Goal: Task Accomplishment & Management: Manage account settings

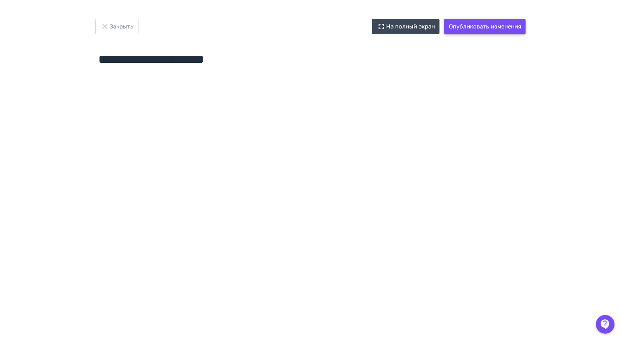
click at [475, 29] on button "Опубликовать изменения" at bounding box center [486, 27] width 82 height 16
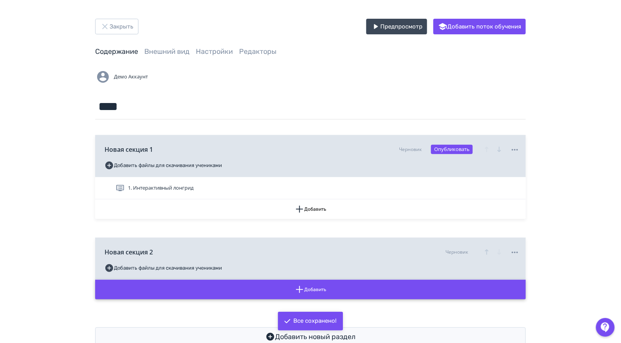
click at [292, 292] on button "Добавить" at bounding box center [310, 290] width 431 height 20
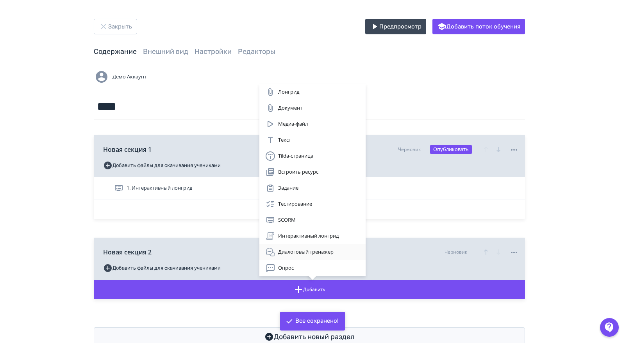
click at [308, 253] on div "Диалоговый тренажер" at bounding box center [312, 251] width 94 height 9
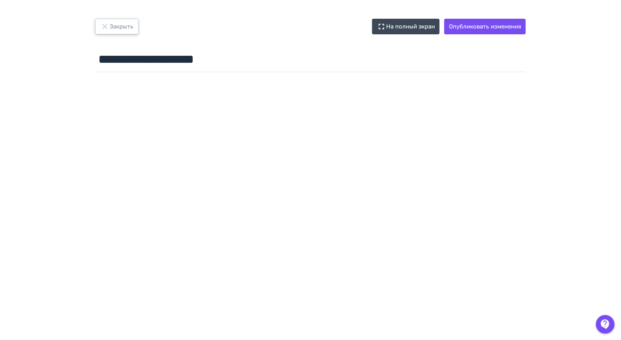
click at [129, 30] on button "Закрыть" at bounding box center [116, 27] width 43 height 16
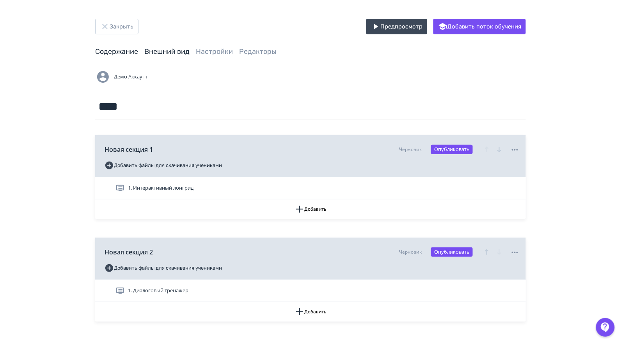
click at [164, 54] on link "Внешний вид" at bounding box center [166, 51] width 45 height 9
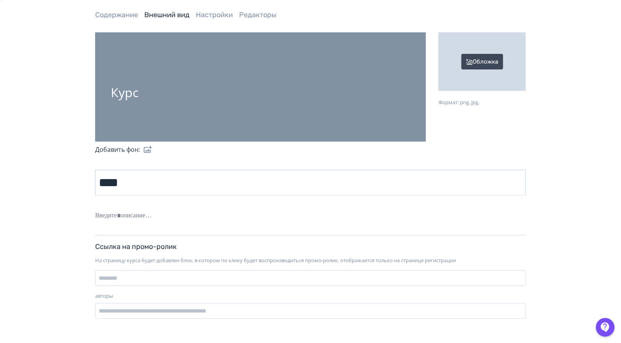
scroll to position [36, 0]
click at [204, 17] on link "Настройки" at bounding box center [214, 15] width 37 height 9
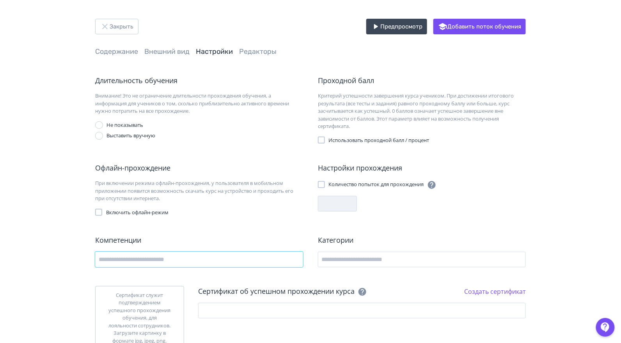
click at [192, 258] on input "text" at bounding box center [199, 260] width 208 height 16
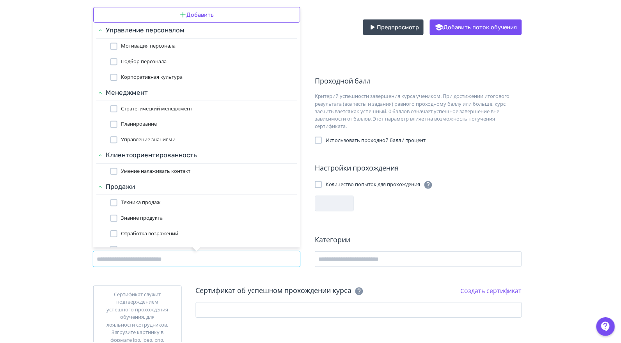
scroll to position [119, 0]
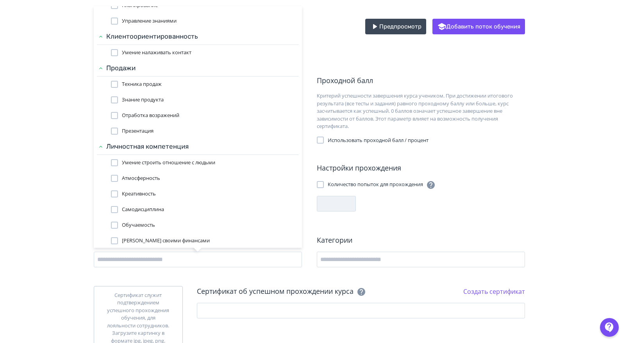
click at [347, 260] on div "Добавить Управление персоналом Мотивация персонала Подбор персонала Корпоративн…" at bounding box center [312, 171] width 625 height 343
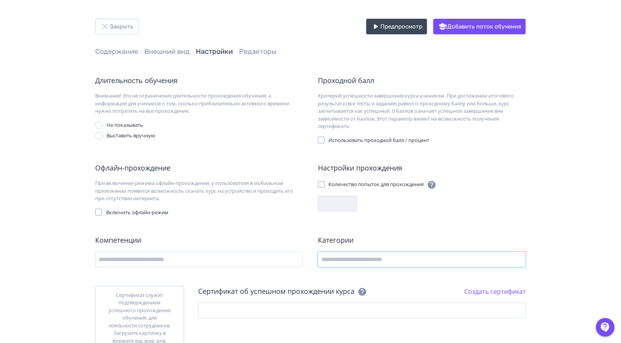
click at [347, 260] on input "text" at bounding box center [422, 260] width 208 height 16
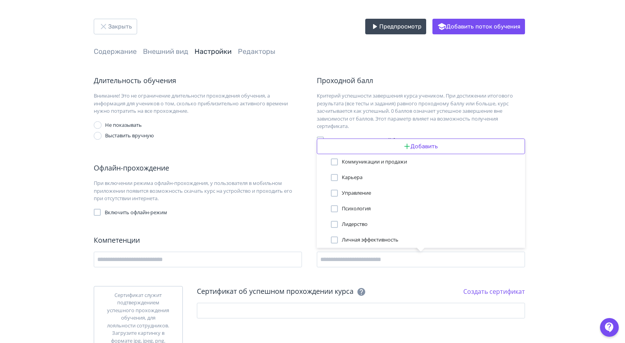
click at [280, 137] on div "Добавить Коммуникации и продажи Карьера Управление Психология Лидерство Личная …" at bounding box center [312, 171] width 625 height 343
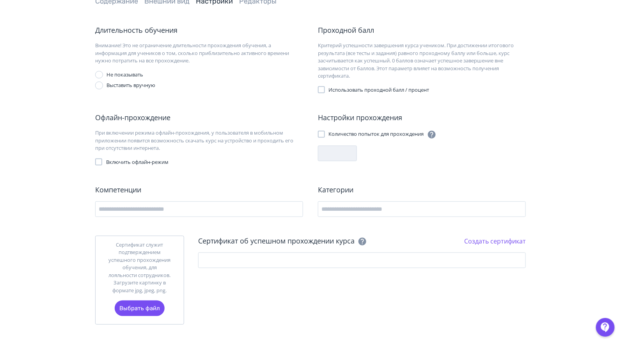
scroll to position [0, 0]
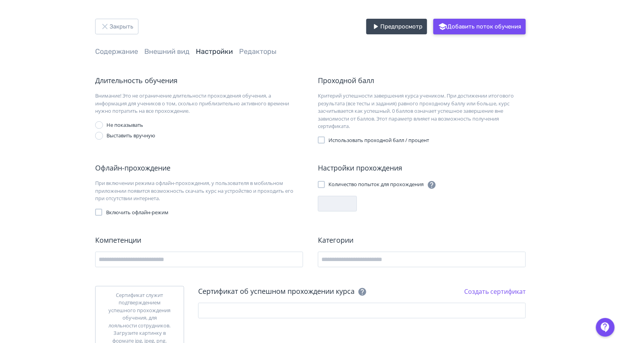
click at [508, 32] on button "Добавить поток обучения" at bounding box center [480, 27] width 93 height 16
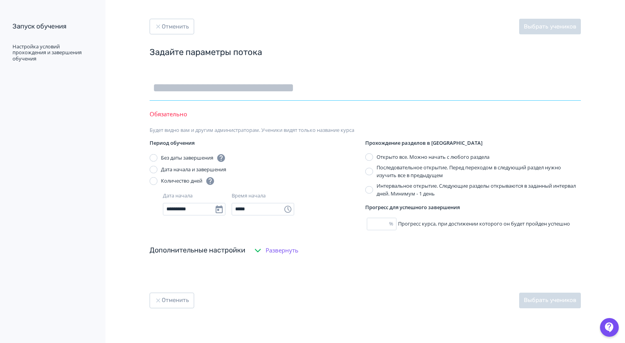
click at [265, 94] on input "text" at bounding box center [364, 87] width 431 height 25
type input "****"
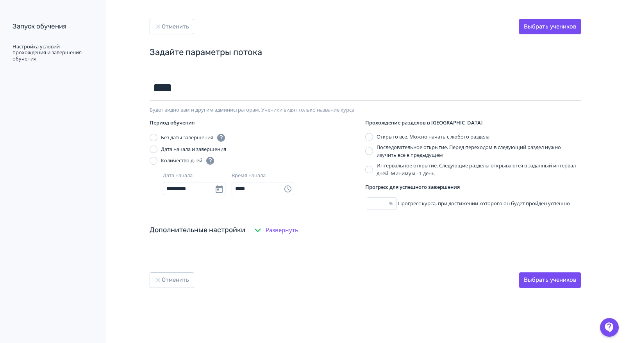
click at [291, 232] on span "Развернуть" at bounding box center [281, 230] width 33 height 9
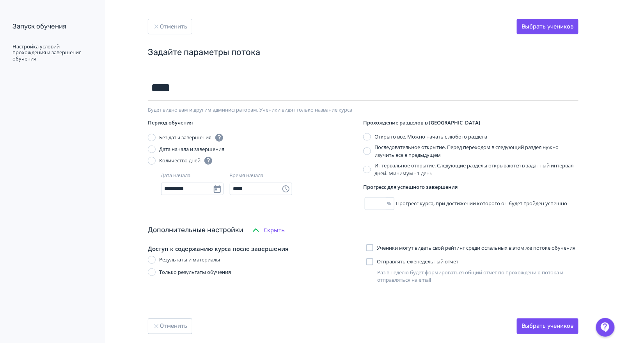
scroll to position [26, 0]
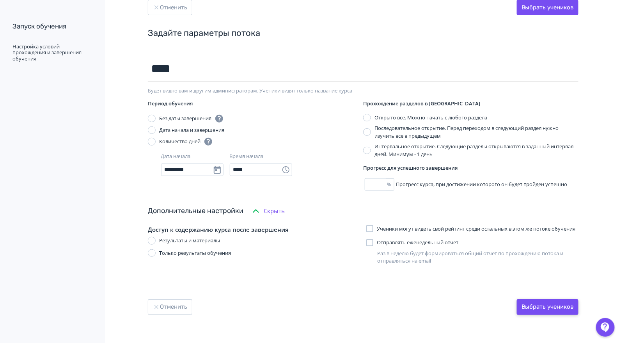
click at [551, 307] on button "Выбрать учеников" at bounding box center [548, 307] width 62 height 16
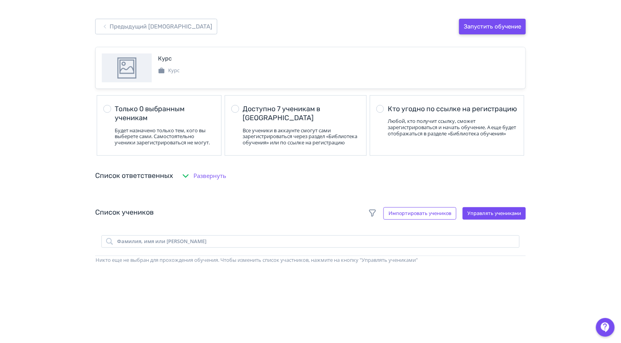
click at [493, 25] on button "Запустить обучение" at bounding box center [492, 27] width 67 height 16
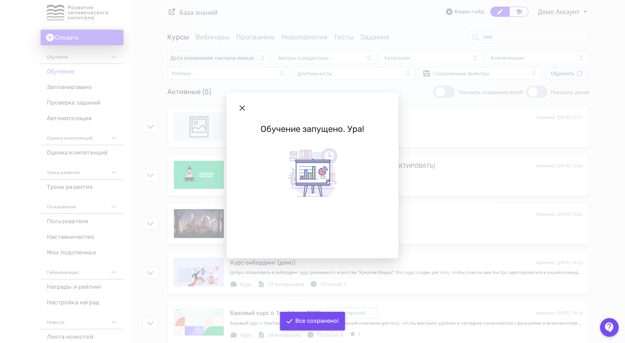
click at [243, 108] on icon "Modal" at bounding box center [241, 107] width 9 height 9
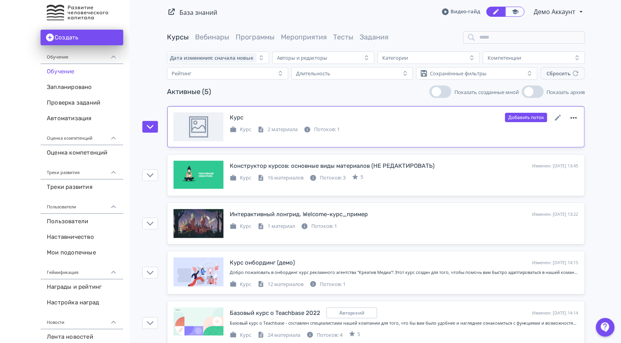
click at [575, 117] on icon at bounding box center [574, 118] width 6 height 2
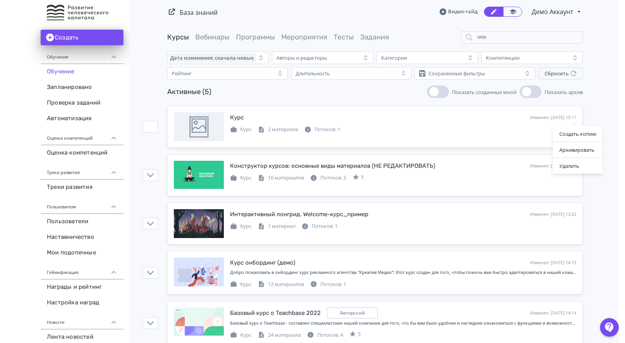
drag, startPoint x: 571, startPoint y: 165, endPoint x: 348, endPoint y: 44, distance: 253.3
click at [571, 165] on div "Удалить" at bounding box center [578, 166] width 50 height 16
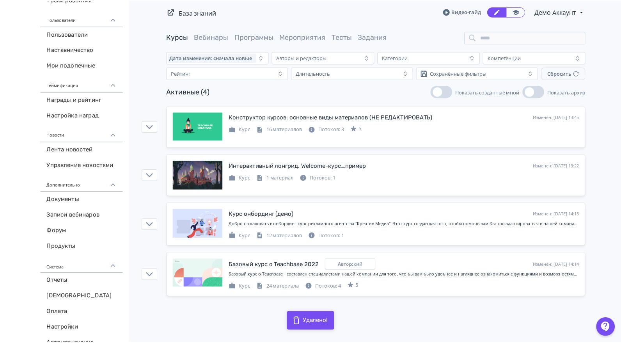
scroll to position [198, 0]
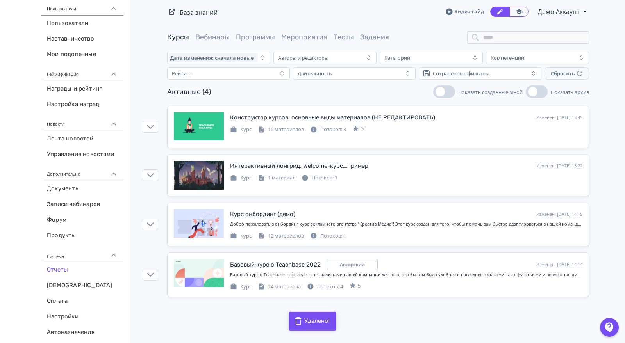
click at [60, 262] on link "Отчеты" at bounding box center [82, 270] width 83 height 16
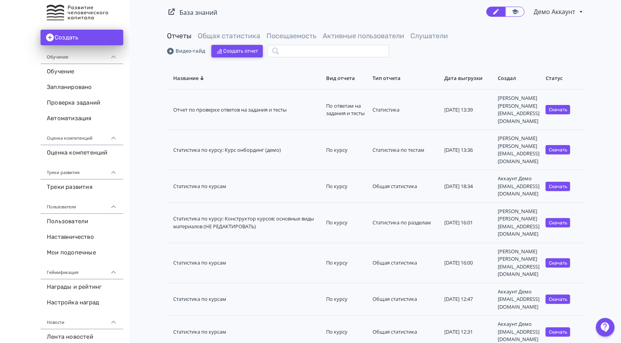
click at [234, 46] on button "Создать отчет" at bounding box center [238, 51] width 52 height 12
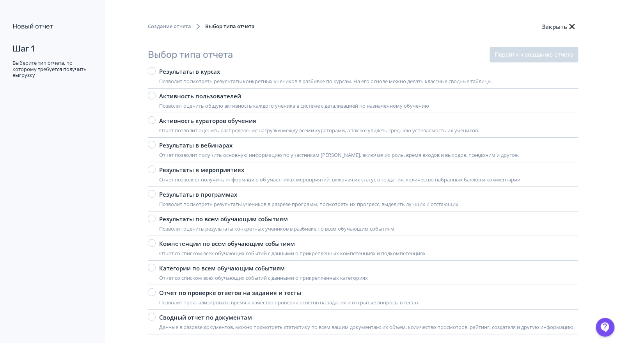
scroll to position [20, 0]
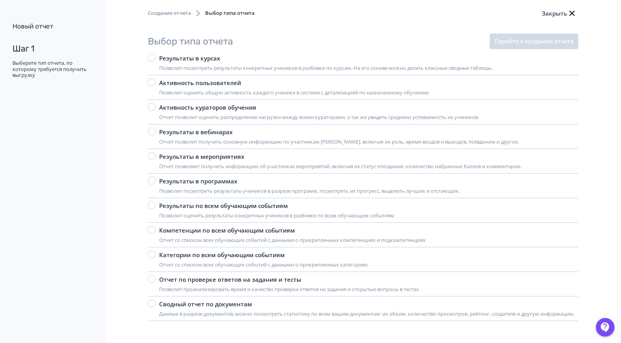
click at [202, 54] on div "Результаты в курсах" at bounding box center [326, 58] width 334 height 9
click at [509, 34] on button "Перейти к созданию отчета" at bounding box center [534, 42] width 89 height 16
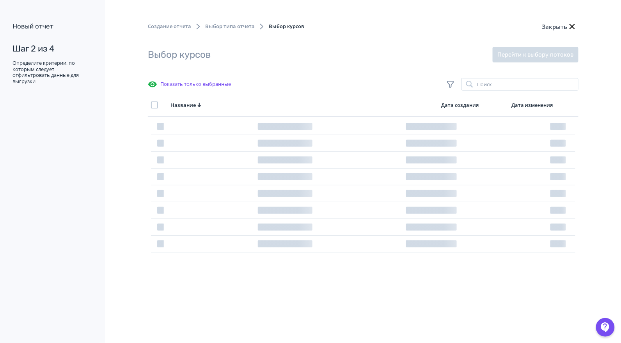
scroll to position [0, 0]
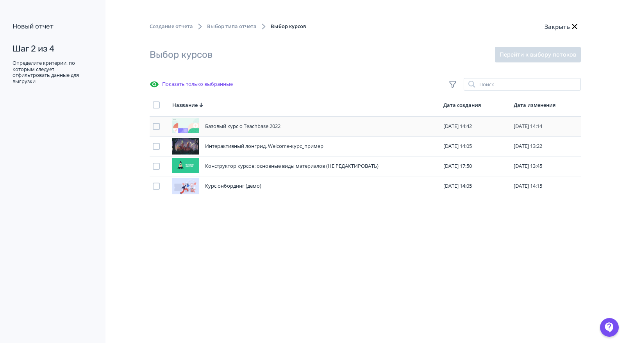
click at [157, 131] on td at bounding box center [159, 127] width 20 height 20
click at [157, 104] on div at bounding box center [156, 104] width 7 height 7
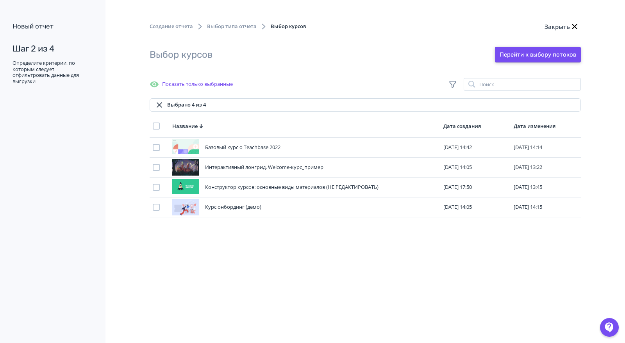
click at [546, 53] on button "Перейти к выбору потоков" at bounding box center [538, 55] width 86 height 16
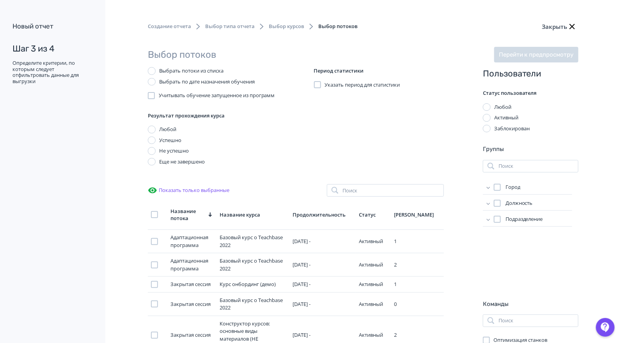
scroll to position [146, 0]
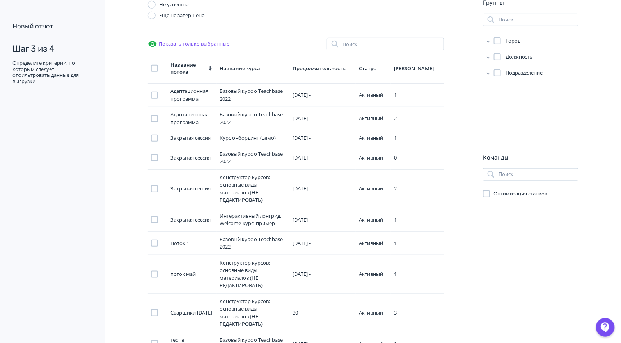
click at [155, 69] on div at bounding box center [154, 68] width 7 height 7
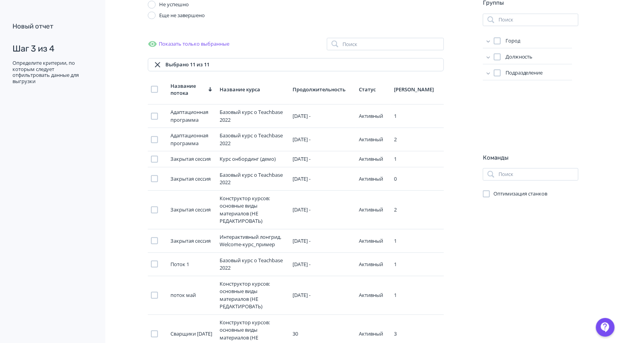
click at [487, 41] on icon at bounding box center [489, 41] width 8 height 8
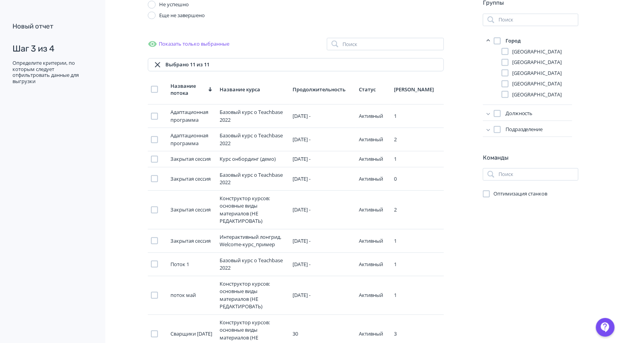
click at [486, 116] on icon at bounding box center [489, 114] width 8 height 8
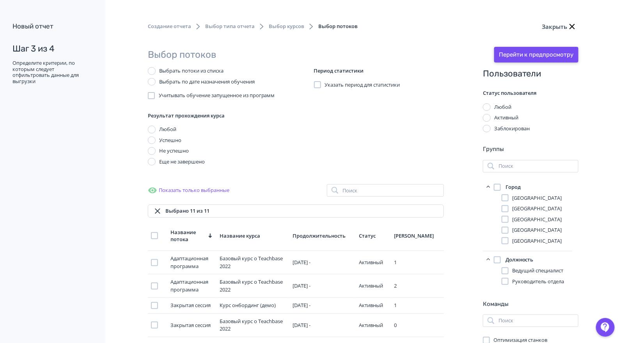
click at [517, 58] on button "Перейти к предпросмотру" at bounding box center [537, 55] width 84 height 16
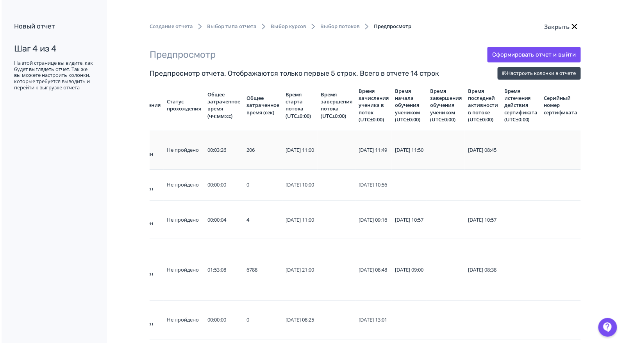
scroll to position [0, 921]
click at [544, 72] on button "Настроить колонки в отчете" at bounding box center [537, 73] width 83 height 12
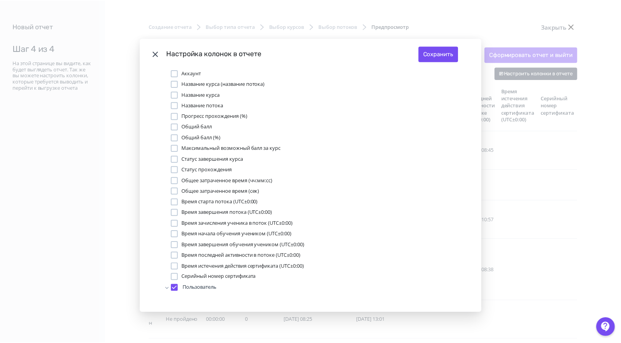
scroll to position [2, 0]
click at [173, 286] on div "Modal" at bounding box center [175, 286] width 7 height 7
click at [175, 275] on div "Modal" at bounding box center [175, 275] width 7 height 7
click at [174, 267] on div "Modal" at bounding box center [175, 264] width 7 height 7
click at [174, 254] on div "Modal" at bounding box center [175, 253] width 7 height 7
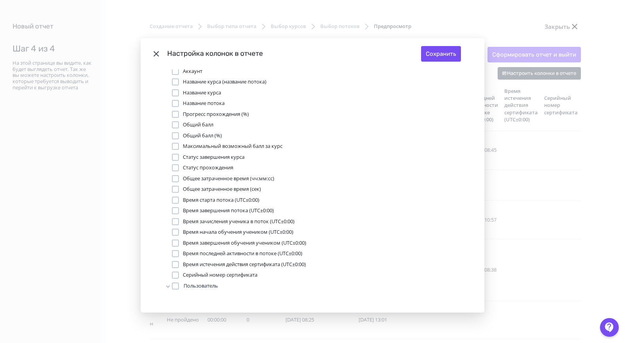
click at [173, 246] on div "Modal" at bounding box center [175, 243] width 7 height 7
click at [172, 234] on div "Modal" at bounding box center [175, 232] width 7 height 7
click at [174, 222] on div "Modal" at bounding box center [175, 221] width 7 height 7
click at [174, 210] on div "Modal" at bounding box center [175, 210] width 7 height 7
click at [174, 195] on div "Аккаунт Название курса (название потока) Название курса Название потока Прогрес…" at bounding box center [312, 179] width 281 height 222
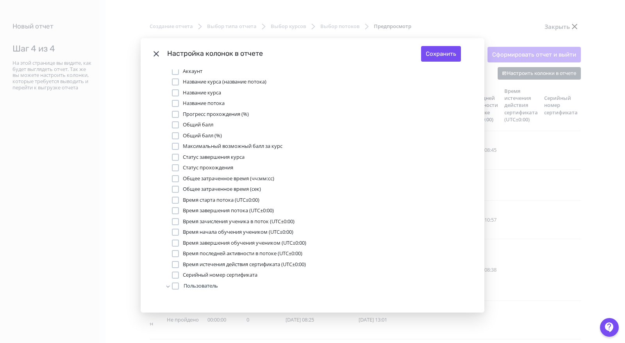
click at [174, 201] on div "Modal" at bounding box center [175, 200] width 7 height 7
click at [434, 51] on button "Сохранить" at bounding box center [441, 54] width 40 height 16
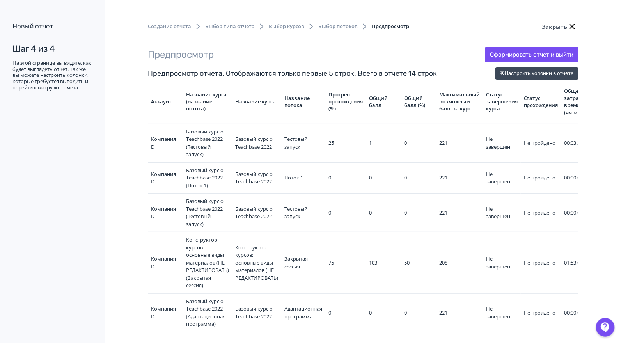
scroll to position [0, 64]
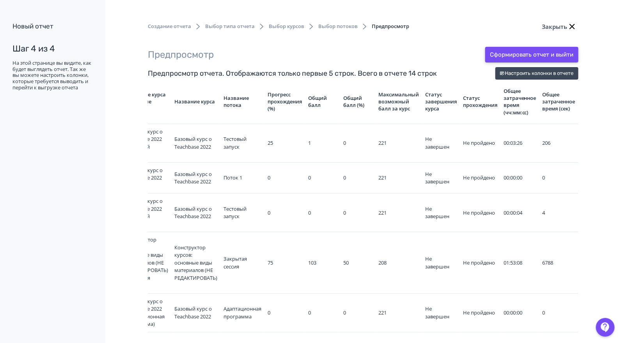
click at [541, 55] on button "Сформировать отчет и выйти" at bounding box center [532, 55] width 93 height 16
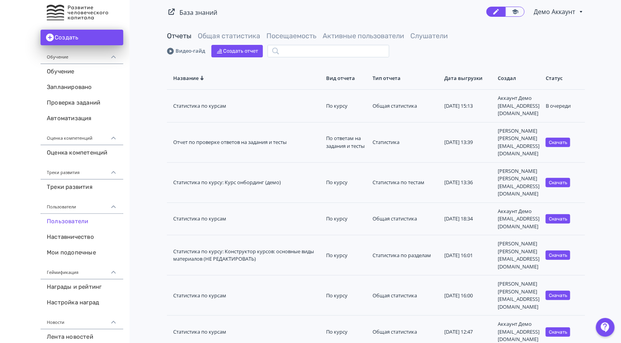
click at [55, 219] on link "Пользователи" at bounding box center [82, 222] width 83 height 16
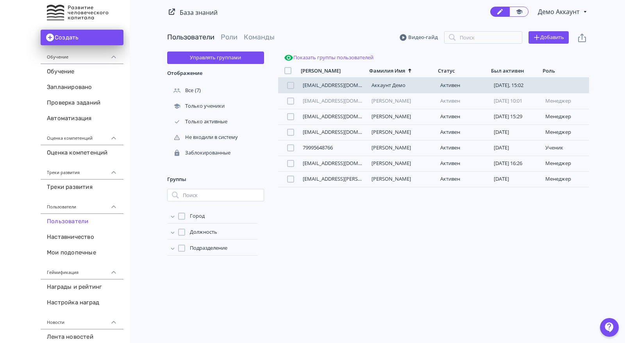
click at [334, 84] on link "[EMAIL_ADDRESS][DOMAIN_NAME]" at bounding box center [343, 85] width 82 height 7
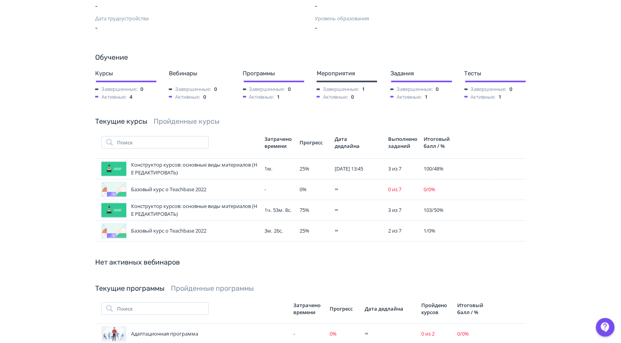
scroll to position [177, 0]
click at [183, 117] on link "Пройденные курсы" at bounding box center [187, 121] width 66 height 9
click at [205, 202] on div "Конструктор курсов: основные виды материалов (НЕ РЕДАКТИРОВАТЬ)" at bounding box center [179, 210] width 157 height 16
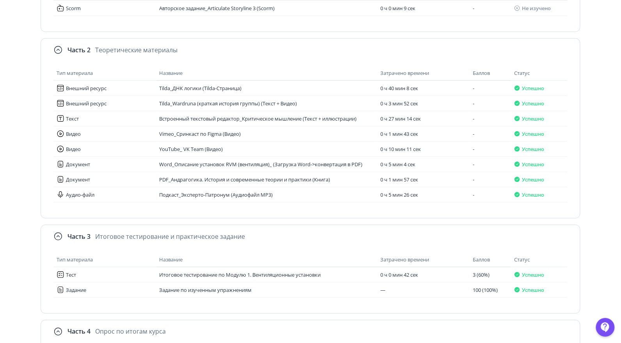
scroll to position [221, 0]
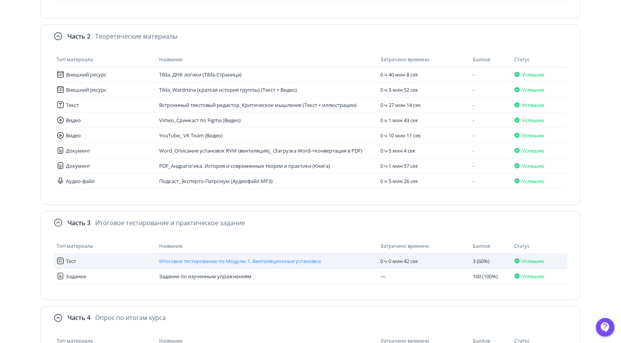
click at [228, 258] on span "Итоговое тестирование по Модулю 1. Вентиляционные установки" at bounding box center [241, 261] width 162 height 7
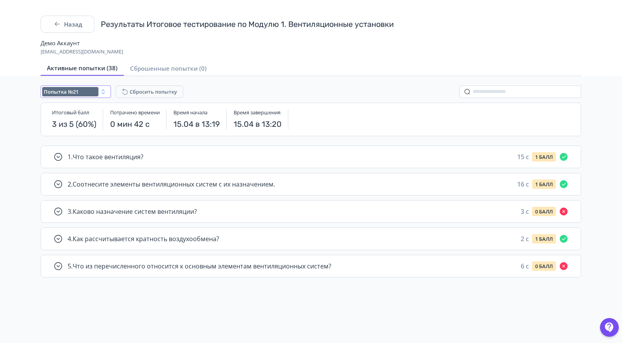
click at [105, 89] on icon "button" at bounding box center [103, 92] width 6 height 6
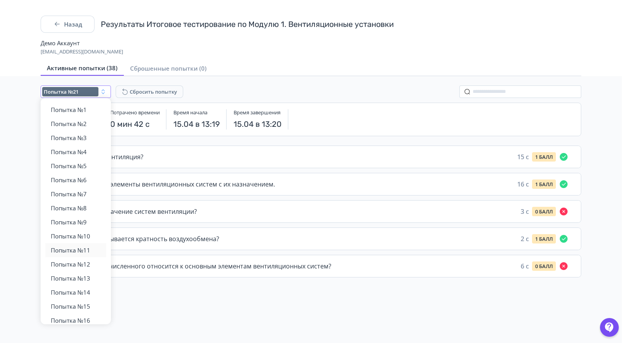
click at [70, 256] on button "Попытка №11" at bounding box center [76, 250] width 51 height 14
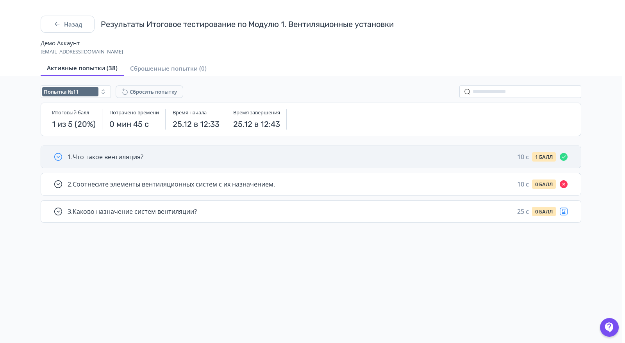
click at [120, 154] on span "1 . Что такое вентиляция?" at bounding box center [106, 156] width 76 height 9
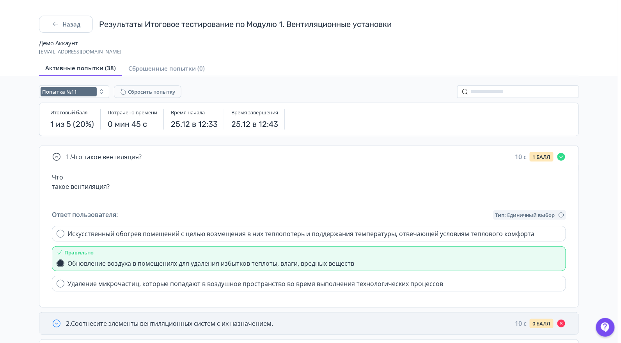
click at [174, 322] on span "2 . Соотнесите элементы вентиляционных систем с их назначением." at bounding box center [169, 323] width 207 height 9
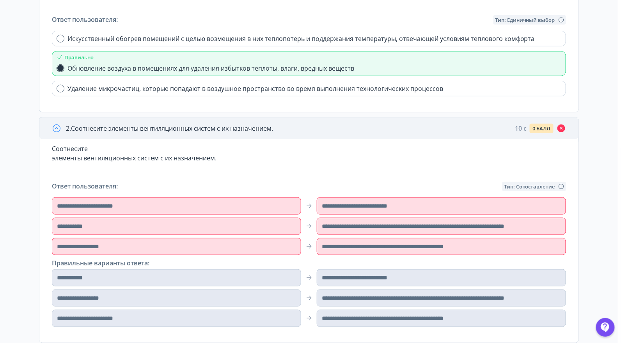
scroll to position [237, 0]
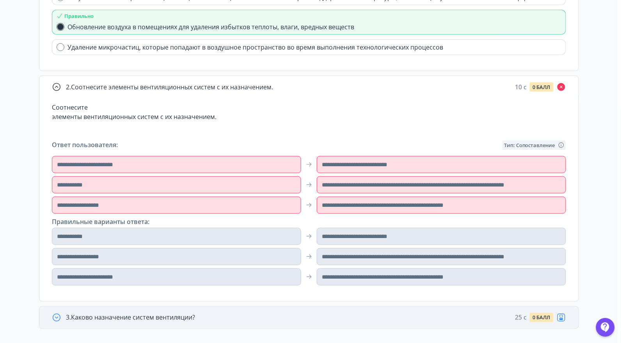
click at [172, 320] on span "3 . Каково назначение систем вентиляции?" at bounding box center [130, 317] width 129 height 9
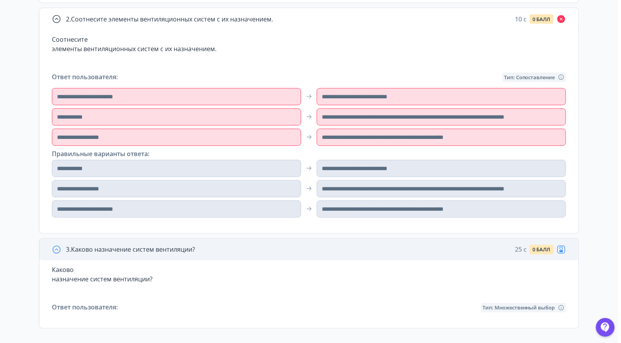
scroll to position [0, 0]
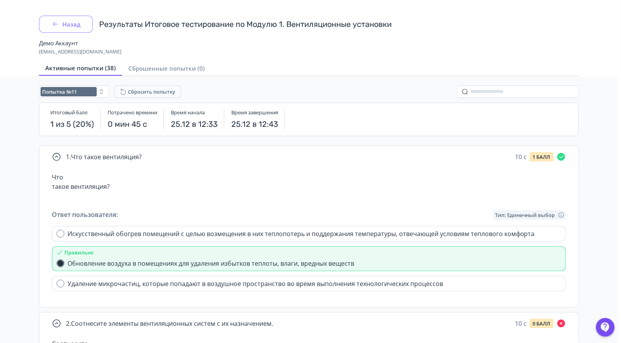
click at [61, 24] on button "Назад" at bounding box center [66, 24] width 54 height 17
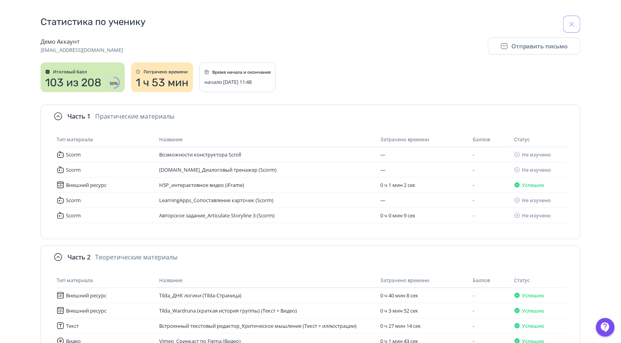
click at [574, 23] on icon "button" at bounding box center [572, 24] width 8 height 8
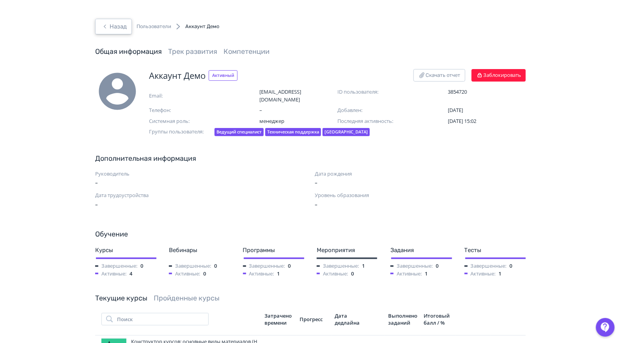
click at [115, 25] on button "Назад" at bounding box center [113, 27] width 37 height 16
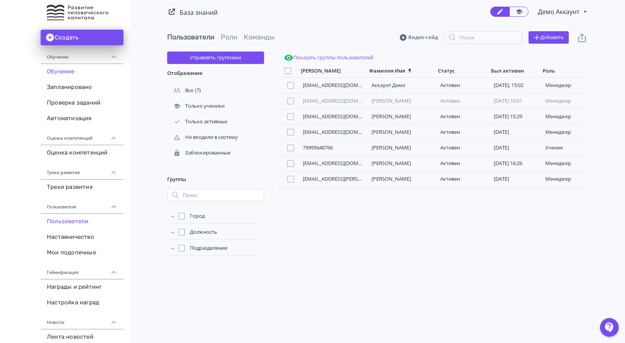
click at [64, 76] on link "Обучение" at bounding box center [82, 72] width 83 height 16
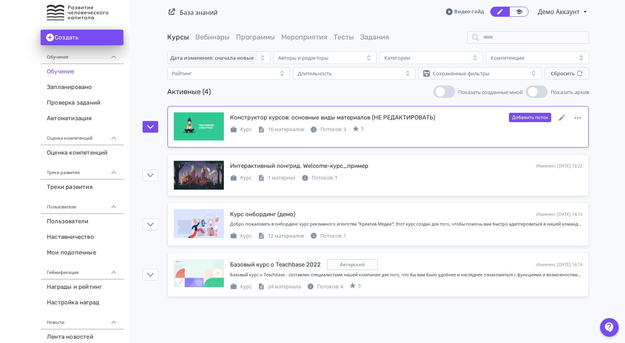
click at [274, 118] on div "Конструктор курсов: основные виды материалов (НЕ РЕДАКТИРОВАТЬ)" at bounding box center [332, 117] width 205 height 9
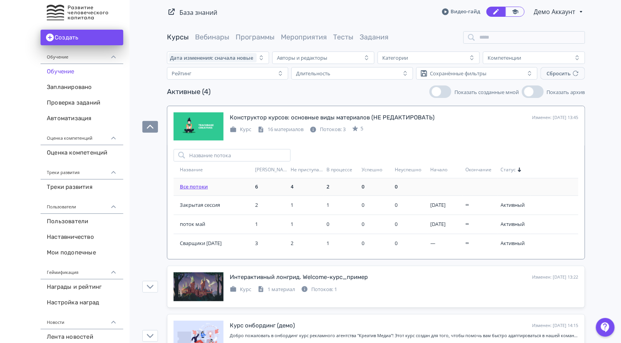
click at [201, 187] on link "Все потоки" at bounding box center [194, 186] width 28 height 7
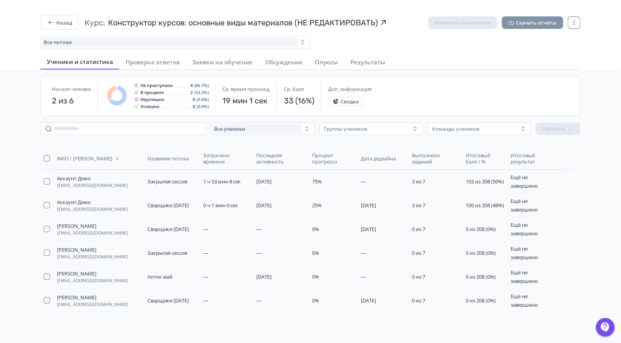
click at [533, 20] on button "Скачать отчёты" at bounding box center [532, 22] width 61 height 12
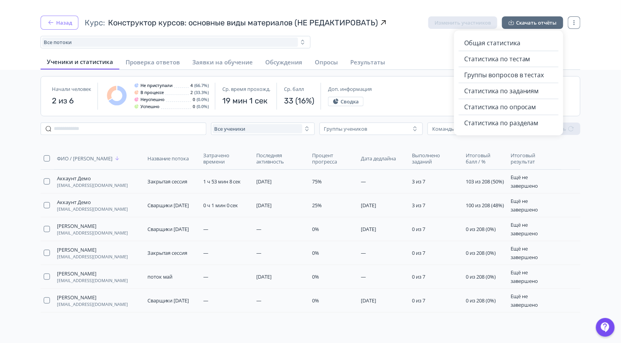
click at [48, 21] on icon "button" at bounding box center [51, 23] width 8 height 8
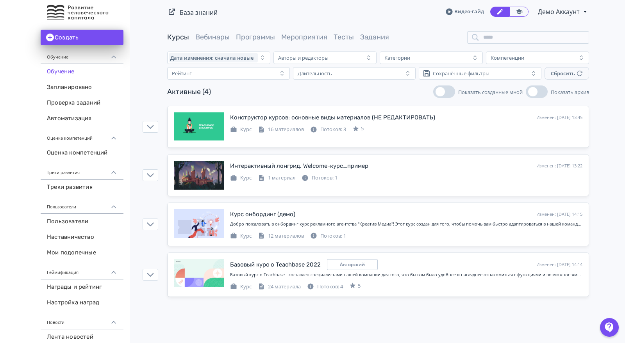
click at [551, 14] on span "Демо Аккаунт" at bounding box center [558, 11] width 43 height 9
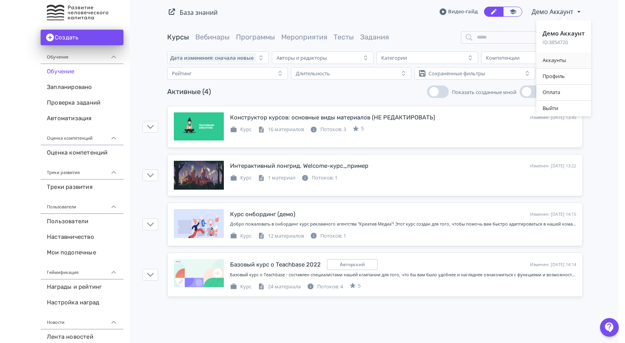
click at [557, 58] on div "Аккаунты" at bounding box center [563, 61] width 55 height 16
